Goal: Task Accomplishment & Management: Manage account settings

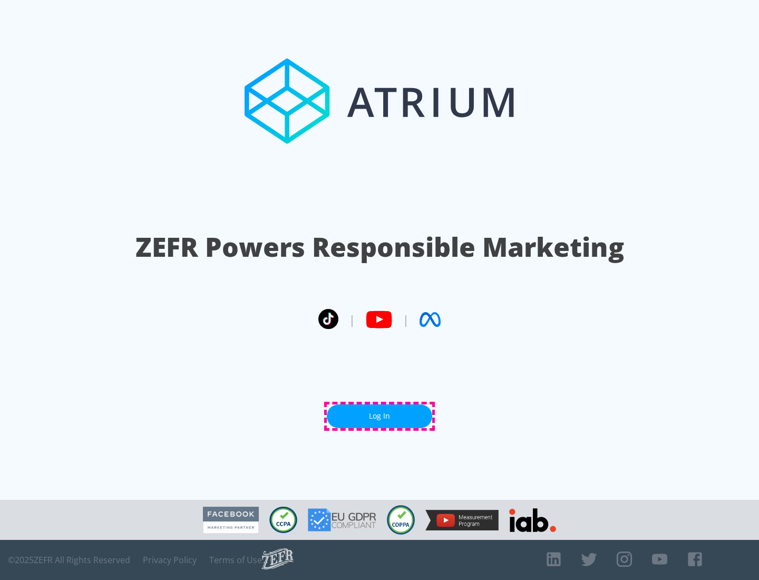
click at [380, 416] on link "Log In" at bounding box center [379, 416] width 105 height 24
